Goal: Navigation & Orientation: Go to known website

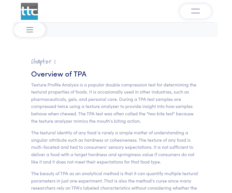
click at [34, 14] on img at bounding box center [29, 11] width 17 height 17
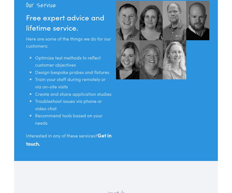
scroll to position [583, 0]
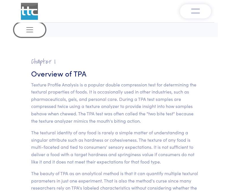
click at [40, 26] on button "Toggle navigation" at bounding box center [29, 30] width 31 height 14
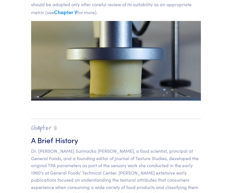
scroll to position [253, 0]
